Goal: Information Seeking & Learning: Learn about a topic

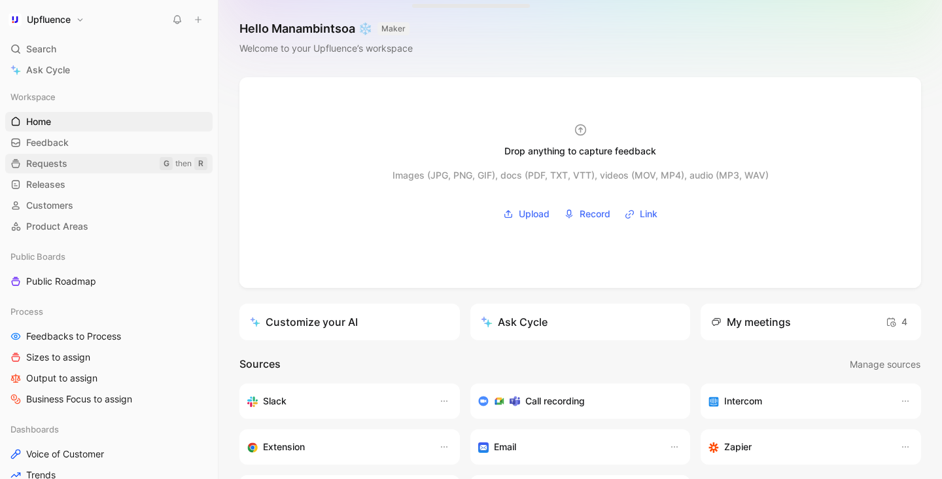
click at [90, 164] on link "Requests G then R" at bounding box center [108, 164] width 207 height 20
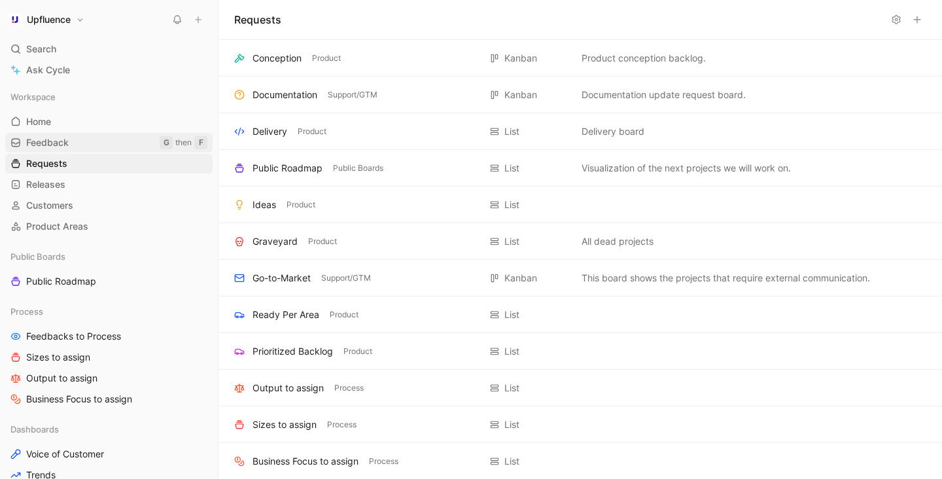
click at [96, 140] on link "Feedback G then F" at bounding box center [108, 143] width 207 height 20
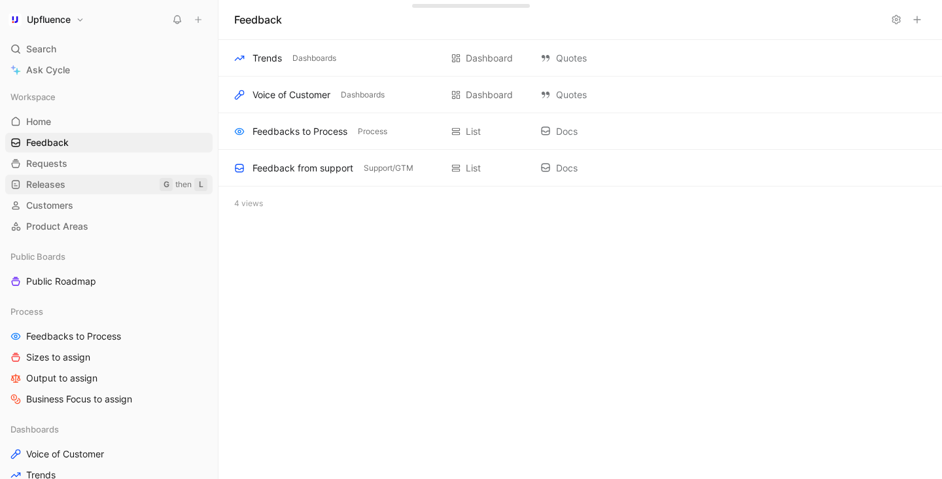
click at [88, 179] on link "Releases G then L" at bounding box center [108, 185] width 207 height 20
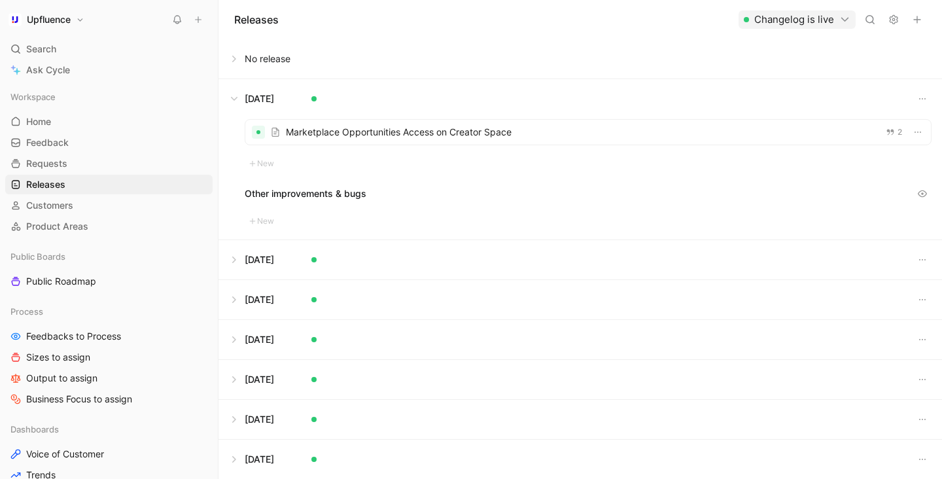
click at [241, 94] on button at bounding box center [580, 98] width 722 height 39
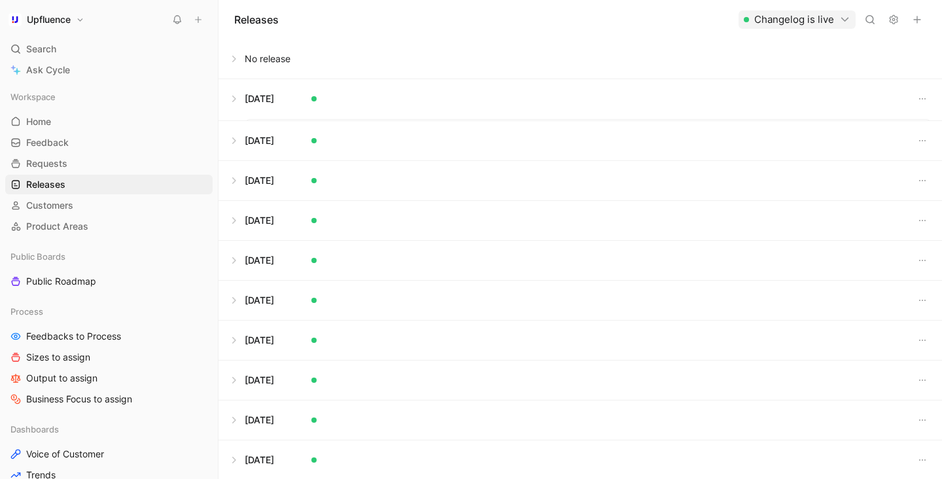
click at [234, 62] on button at bounding box center [580, 58] width 722 height 39
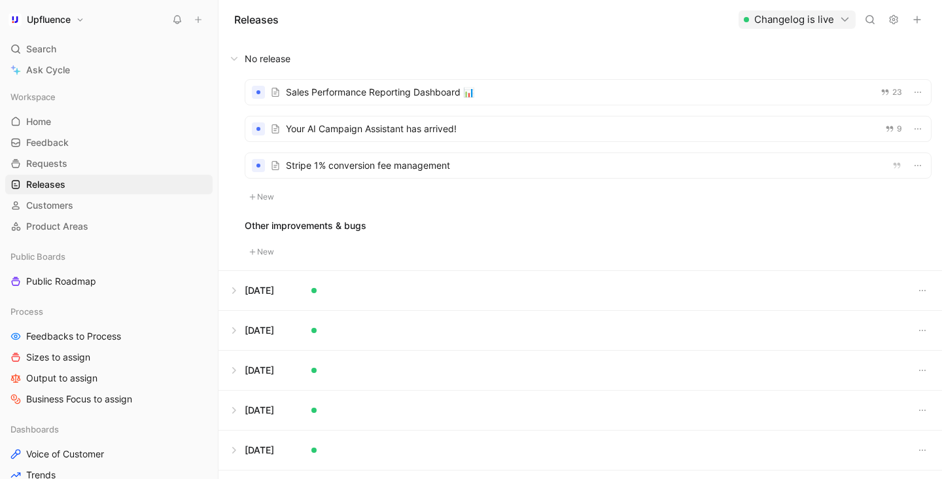
click at [470, 90] on div at bounding box center [588, 92] width 686 height 25
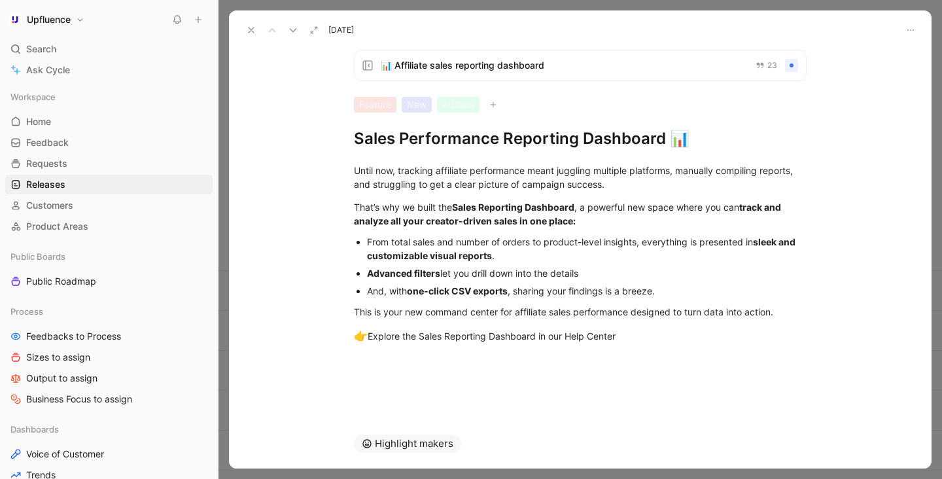
click at [833, 315] on div "Until now, tracking affiliate performance meant juggling multiple platforms, ma…" at bounding box center [580, 254] width 703 height 210
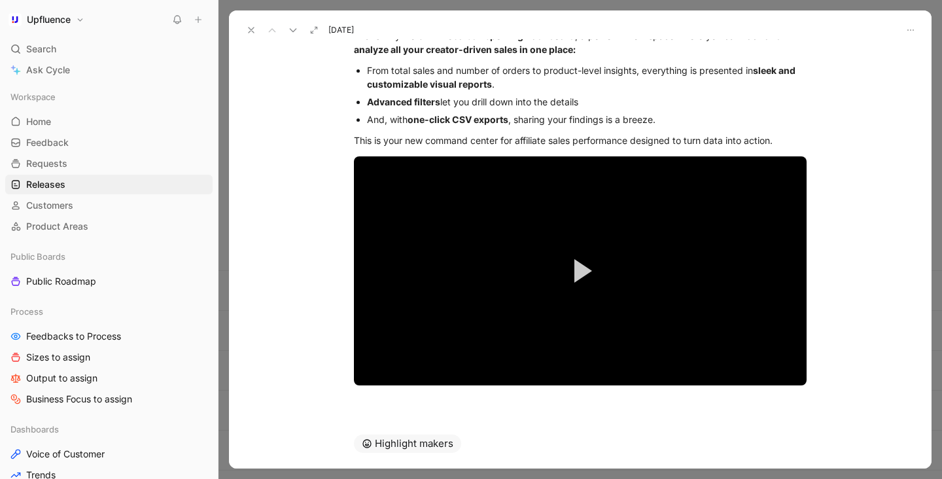
scroll to position [207, 0]
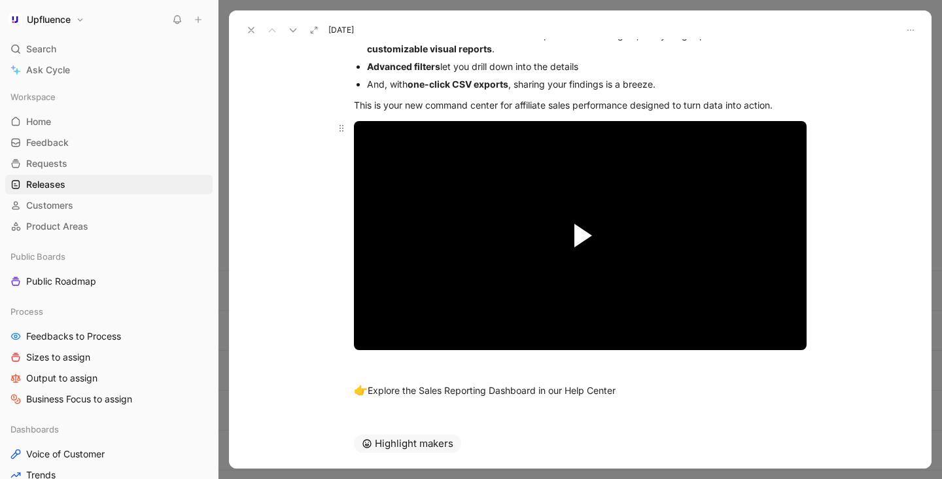
click at [585, 246] on span "Video Player" at bounding box center [583, 236] width 18 height 24
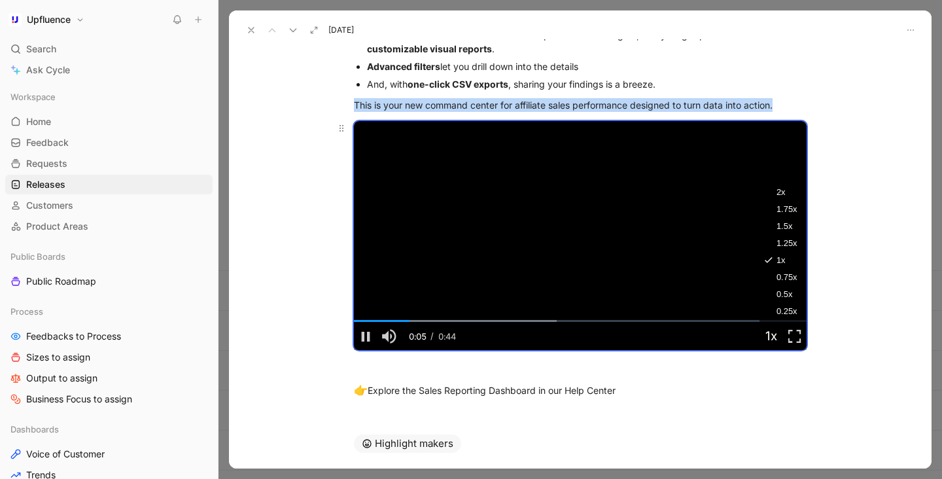
click at [767, 335] on button "Playback Rate" at bounding box center [772, 336] width 24 height 28
click at [798, 238] on li "1.25x" at bounding box center [807, 243] width 94 height 17
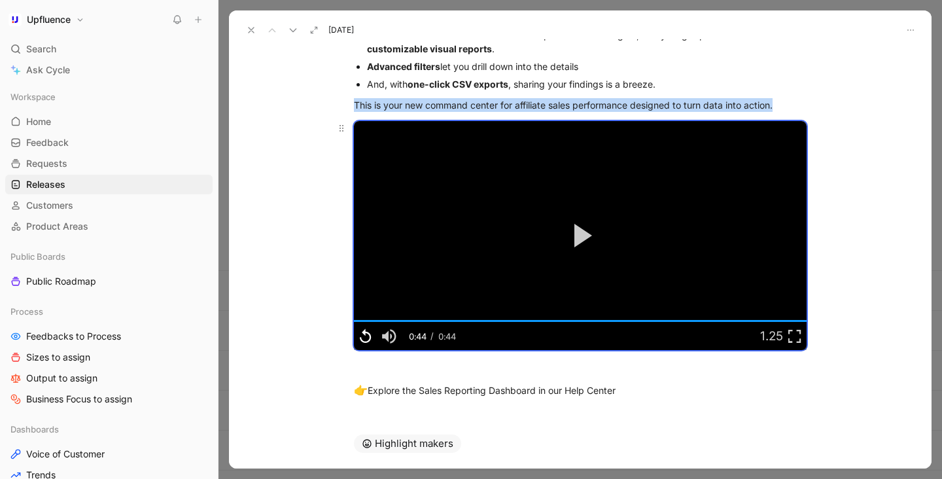
click at [366, 336] on span "Video Player" at bounding box center [366, 336] width 24 height 0
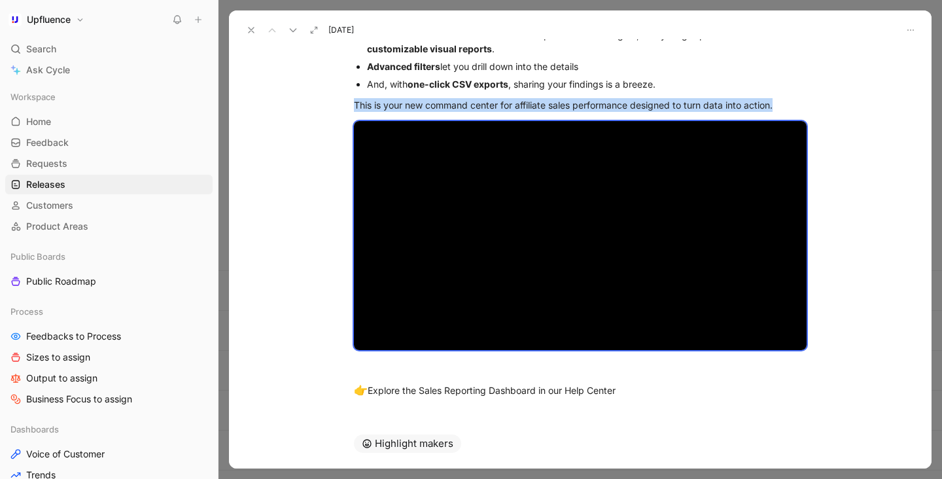
click at [252, 29] on icon at bounding box center [251, 30] width 10 height 10
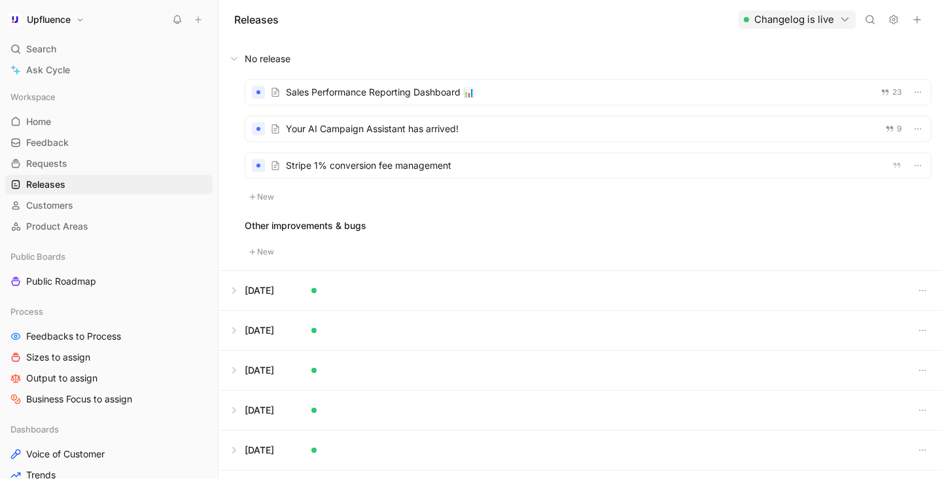
click at [387, 82] on div at bounding box center [588, 92] width 686 height 25
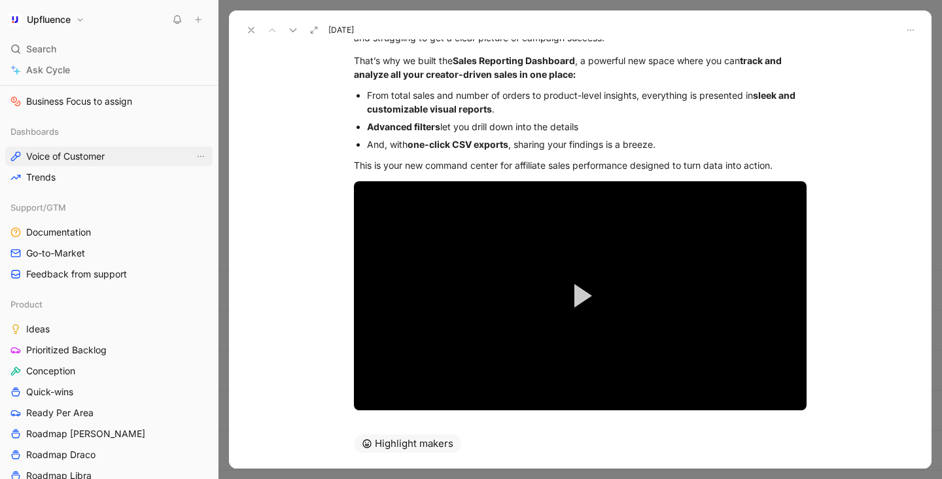
scroll to position [300, 0]
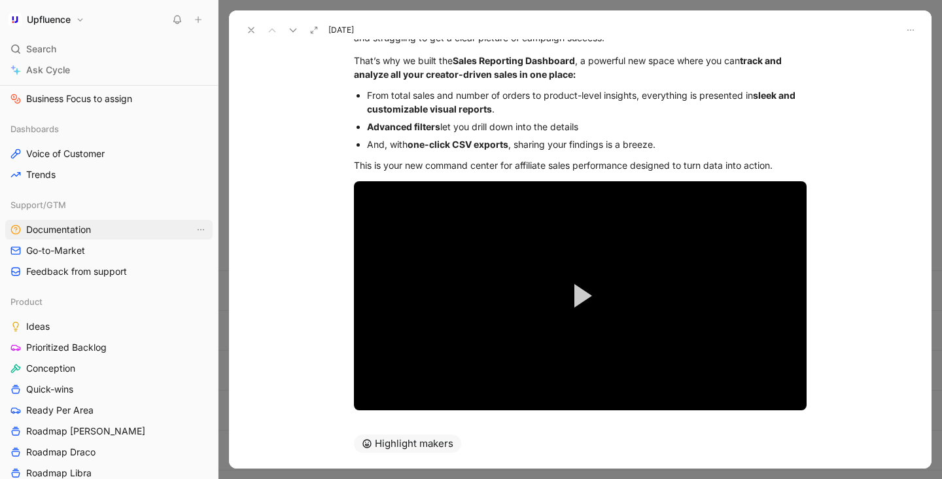
click at [86, 232] on span "Documentation" at bounding box center [58, 229] width 65 height 13
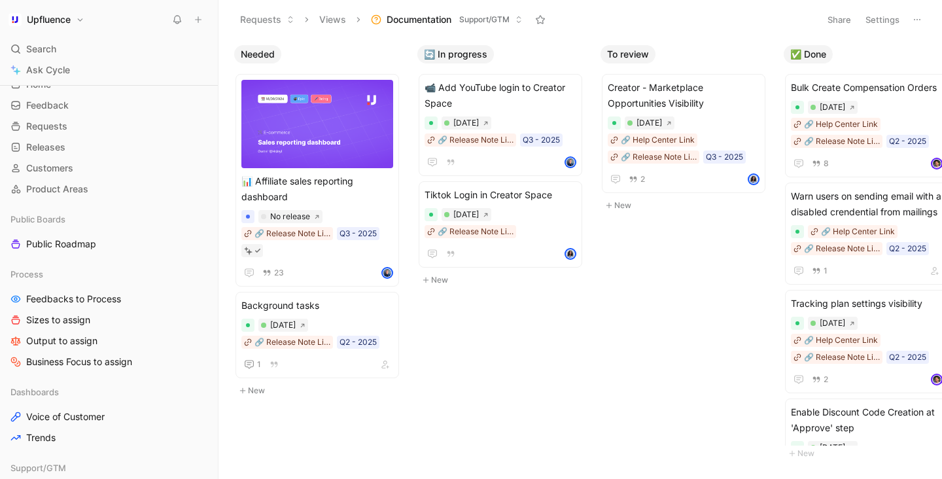
scroll to position [23, 0]
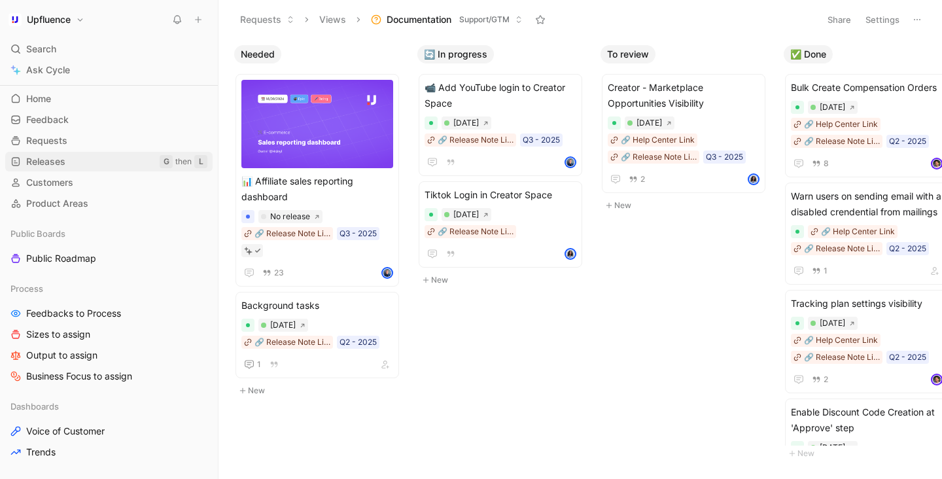
click at [68, 157] on link "Releases G then L" at bounding box center [108, 162] width 207 height 20
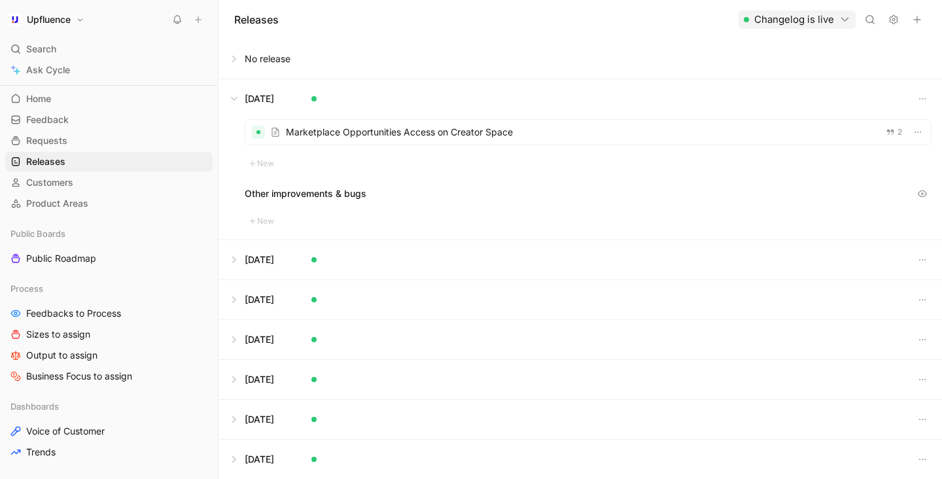
click at [279, 63] on button at bounding box center [580, 58] width 722 height 39
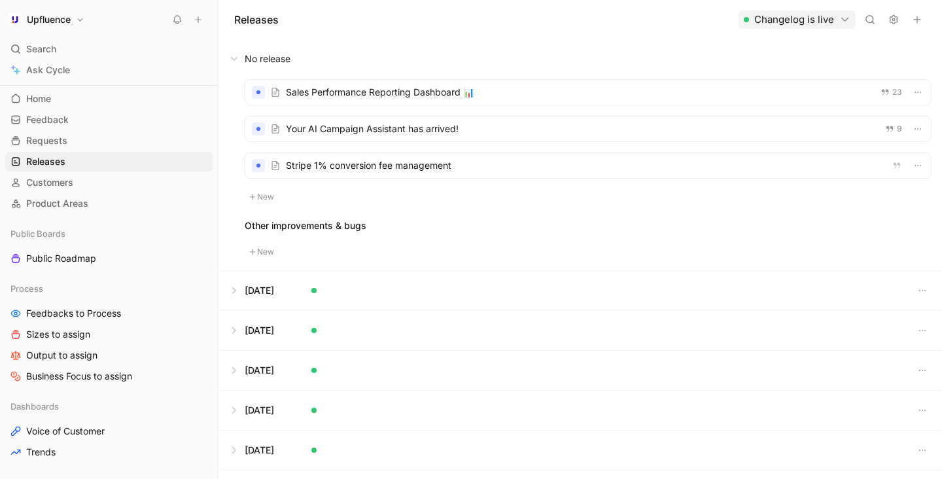
click at [376, 97] on div at bounding box center [588, 92] width 686 height 25
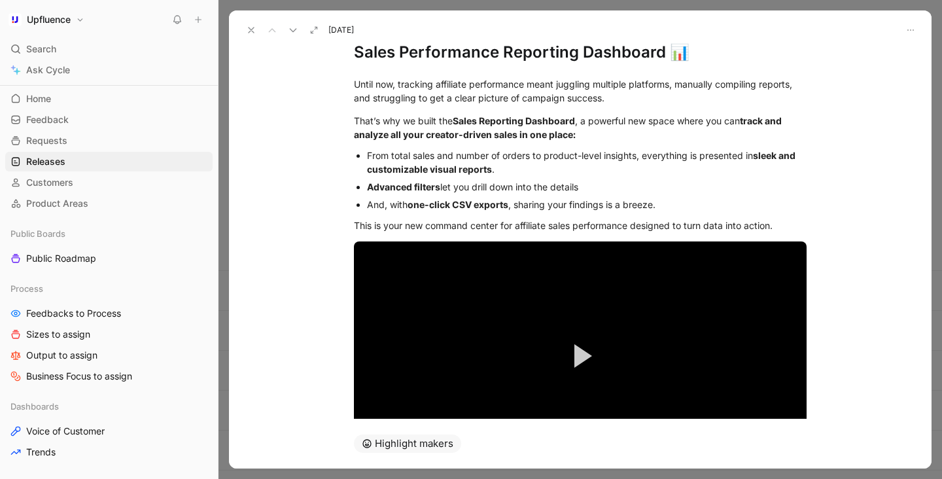
scroll to position [84, 0]
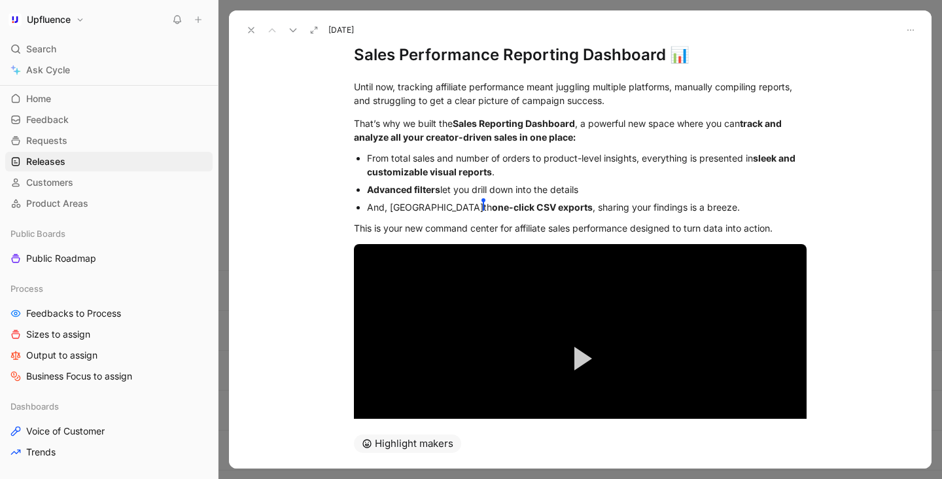
click at [252, 28] on icon at bounding box center [251, 30] width 10 height 10
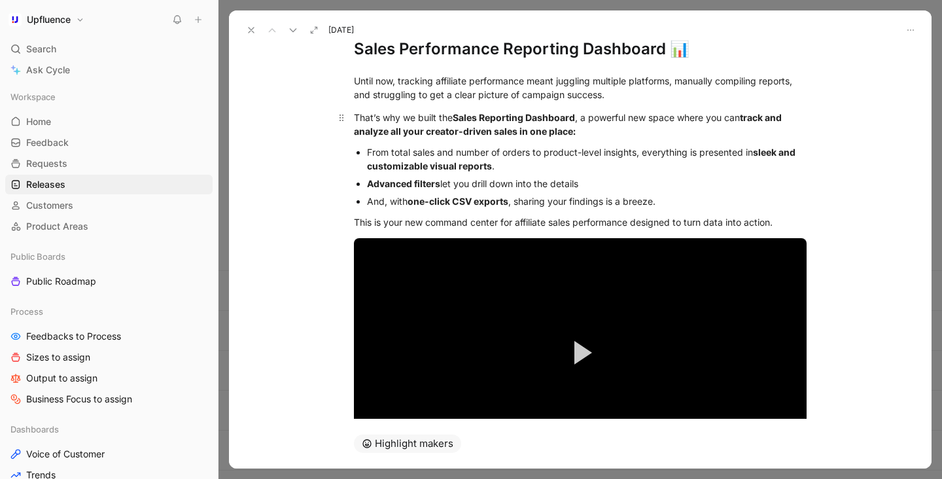
scroll to position [101, 0]
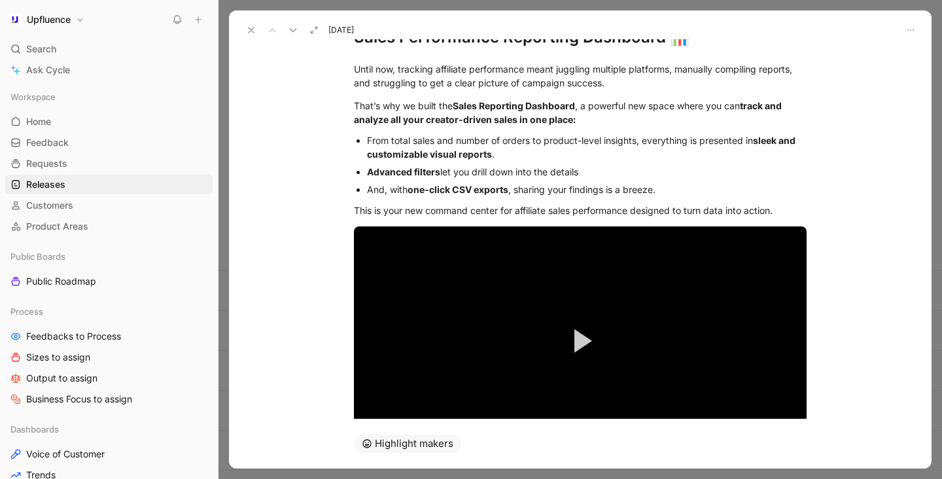
click at [403, 188] on div "And, with one-click CSV exports , sharing your findings is a breeze." at bounding box center [587, 190] width 440 height 14
click at [383, 190] on div "And, with one-click CSV exports , sharing your findings is a breeze." at bounding box center [587, 190] width 440 height 14
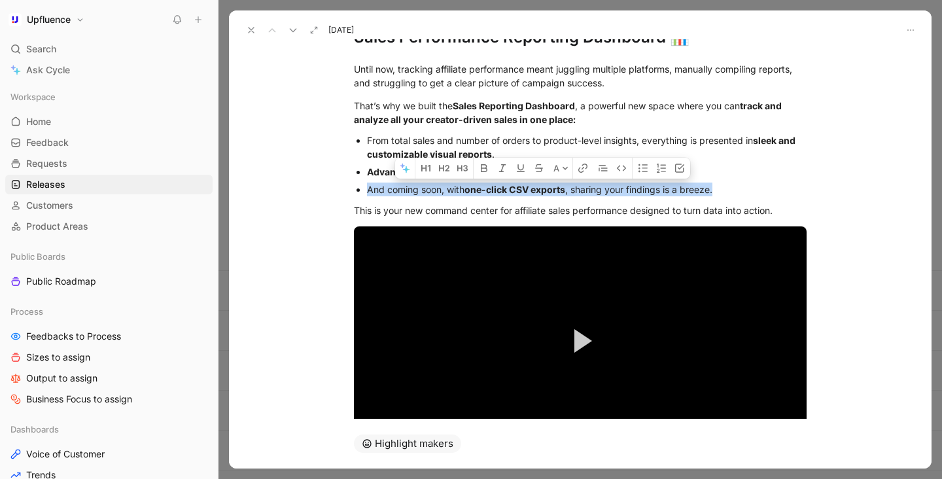
drag, startPoint x: 366, startPoint y: 188, endPoint x: 722, endPoint y: 192, distance: 355.3
click at [722, 192] on div "And coming soon, with one-click CSV exports , sharing your findings is a breeze." at bounding box center [587, 190] width 440 height 14
click at [505, 169] on icon "button" at bounding box center [502, 168] width 10 height 10
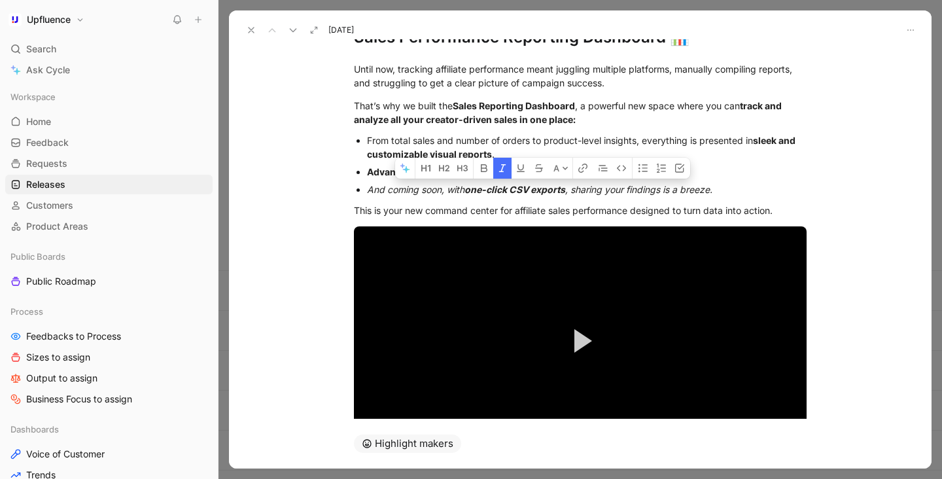
click at [488, 190] on em "one-click CSV exports" at bounding box center [515, 189] width 101 height 11
click at [675, 190] on em ", sharing your findings is a breeze." at bounding box center [638, 189] width 147 height 11
click at [841, 186] on div "Until now, tracking affiliate performance meant juggling multiple platforms, ma…" at bounding box center [580, 283] width 703 height 470
click at [565, 186] on em "one-click CSV exports" at bounding box center [515, 189] width 101 height 11
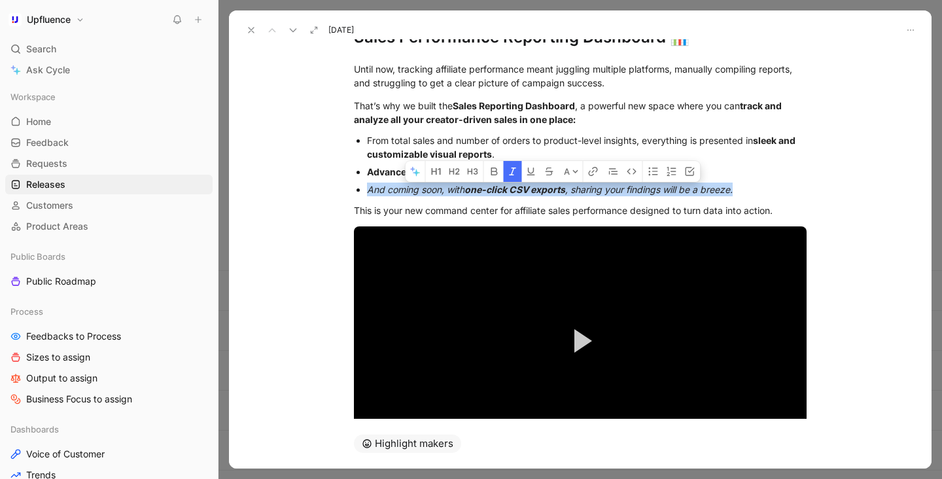
click at [565, 186] on em "one-click CSV exports" at bounding box center [515, 189] width 101 height 11
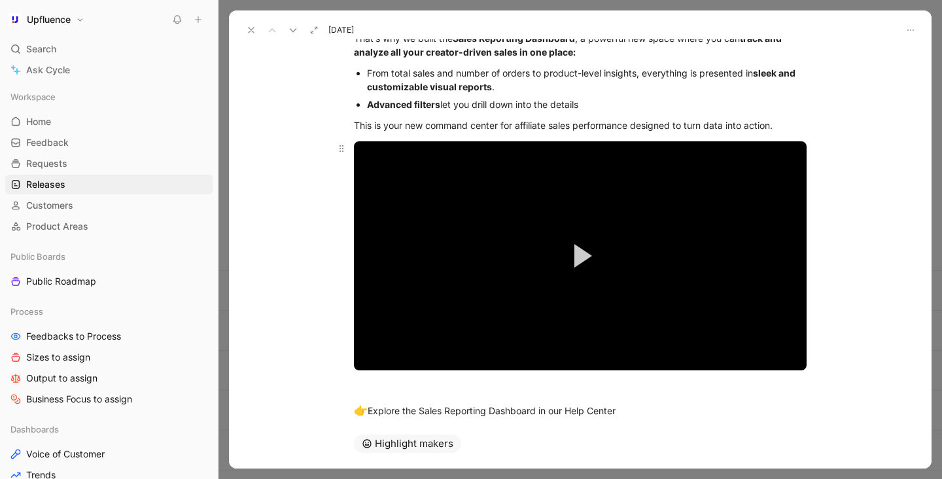
scroll to position [175, 0]
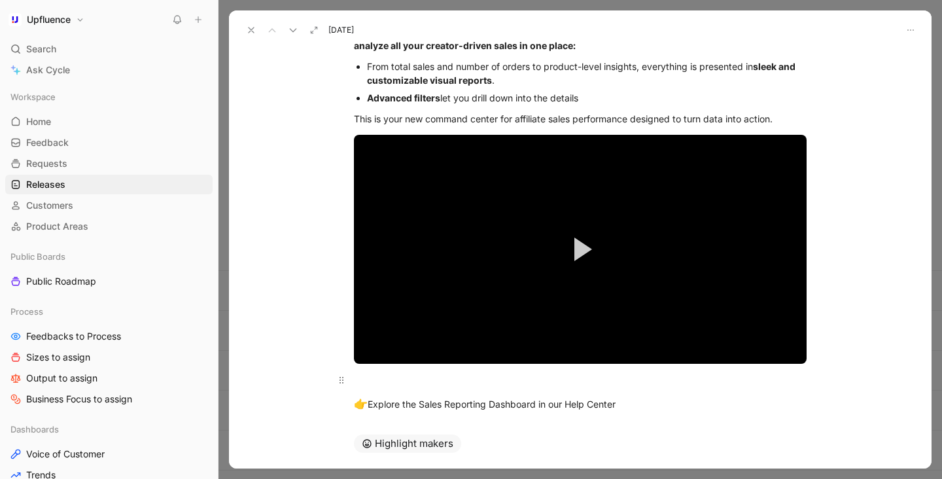
click at [400, 373] on div at bounding box center [580, 380] width 453 height 14
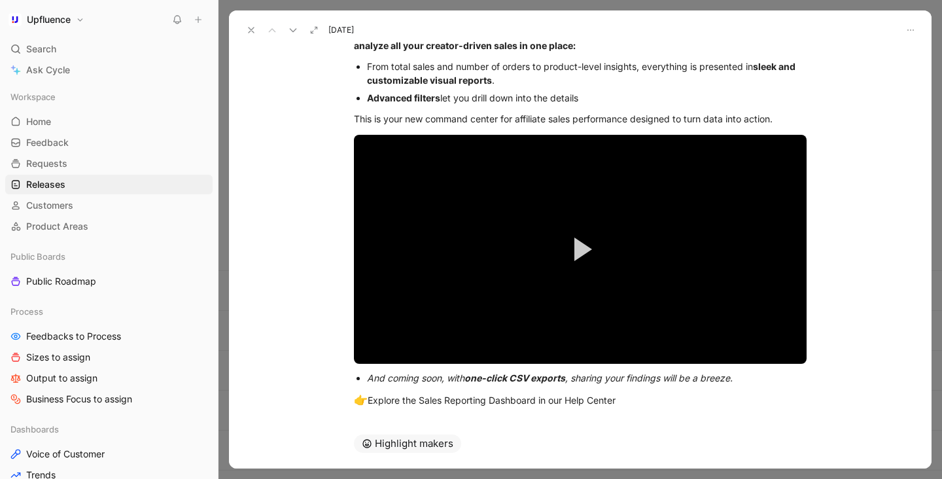
click at [370, 379] on em "And coming soon, with" at bounding box center [415, 377] width 97 height 11
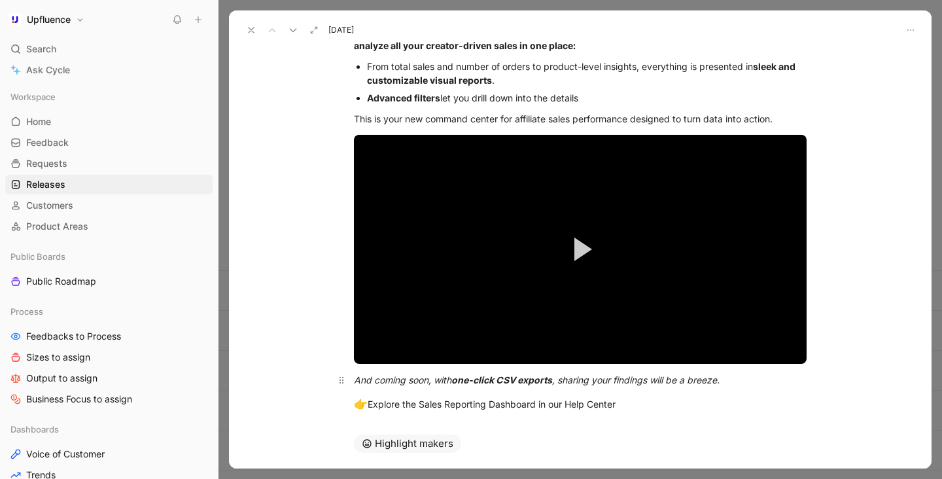
scroll to position [199, 0]
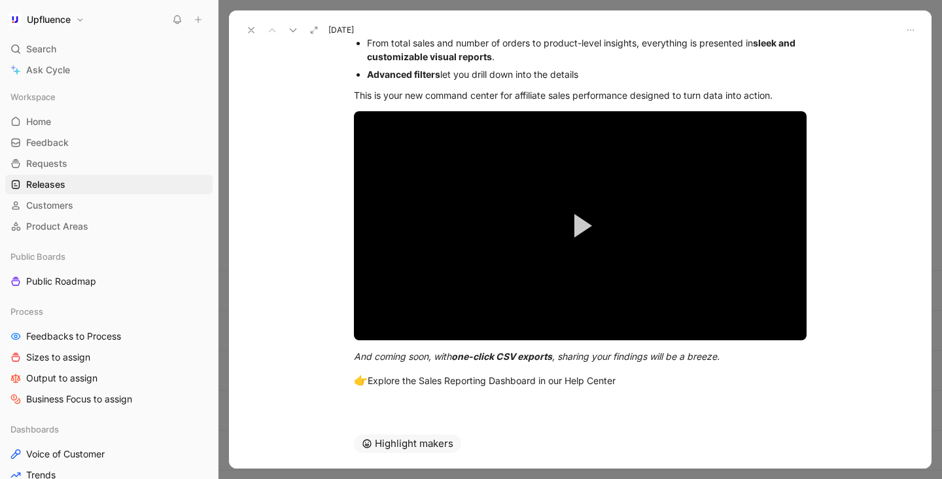
click at [253, 36] on button at bounding box center [251, 30] width 18 height 18
